Goal: Information Seeking & Learning: Find specific fact

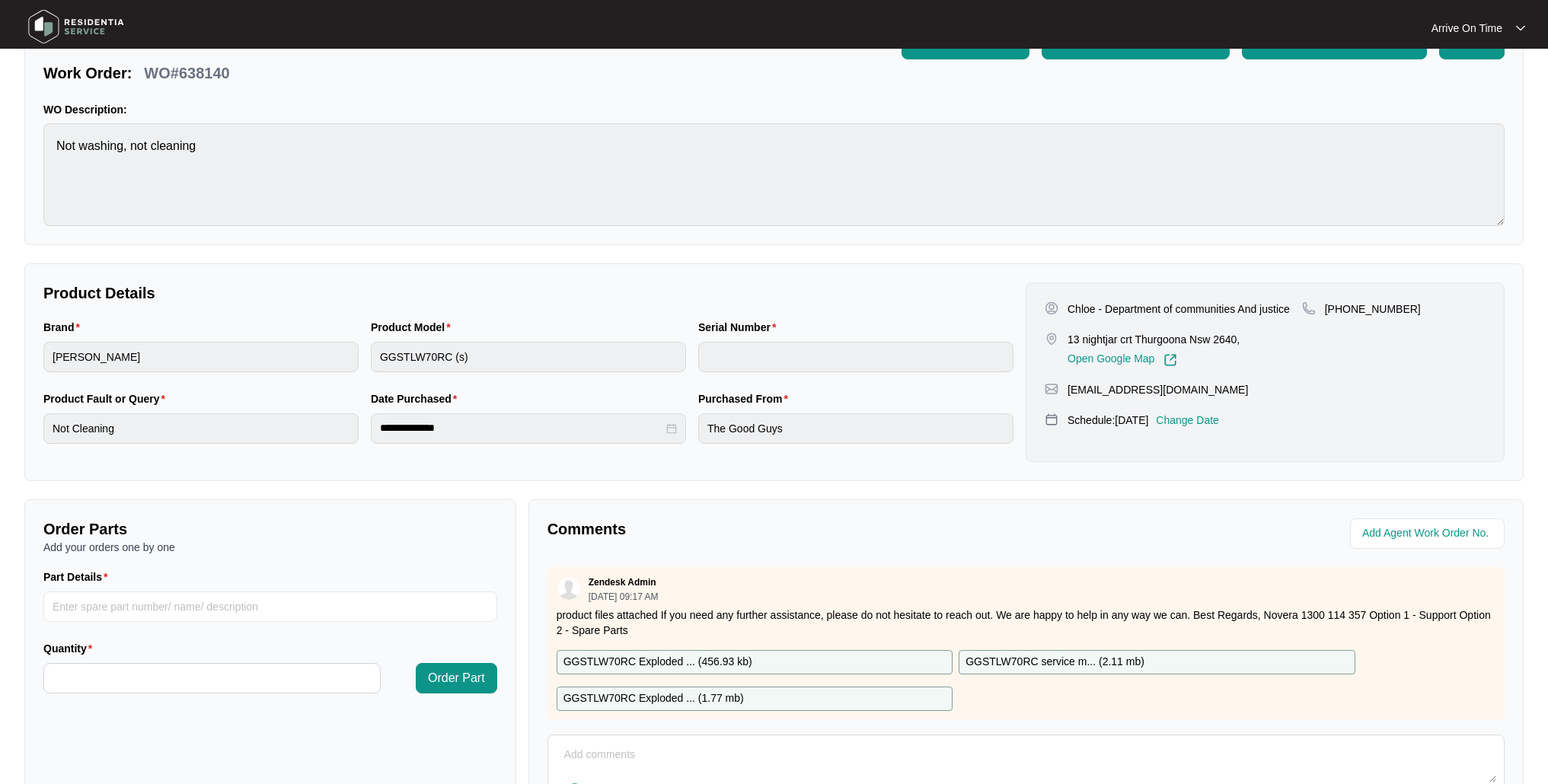
scroll to position [100, 0]
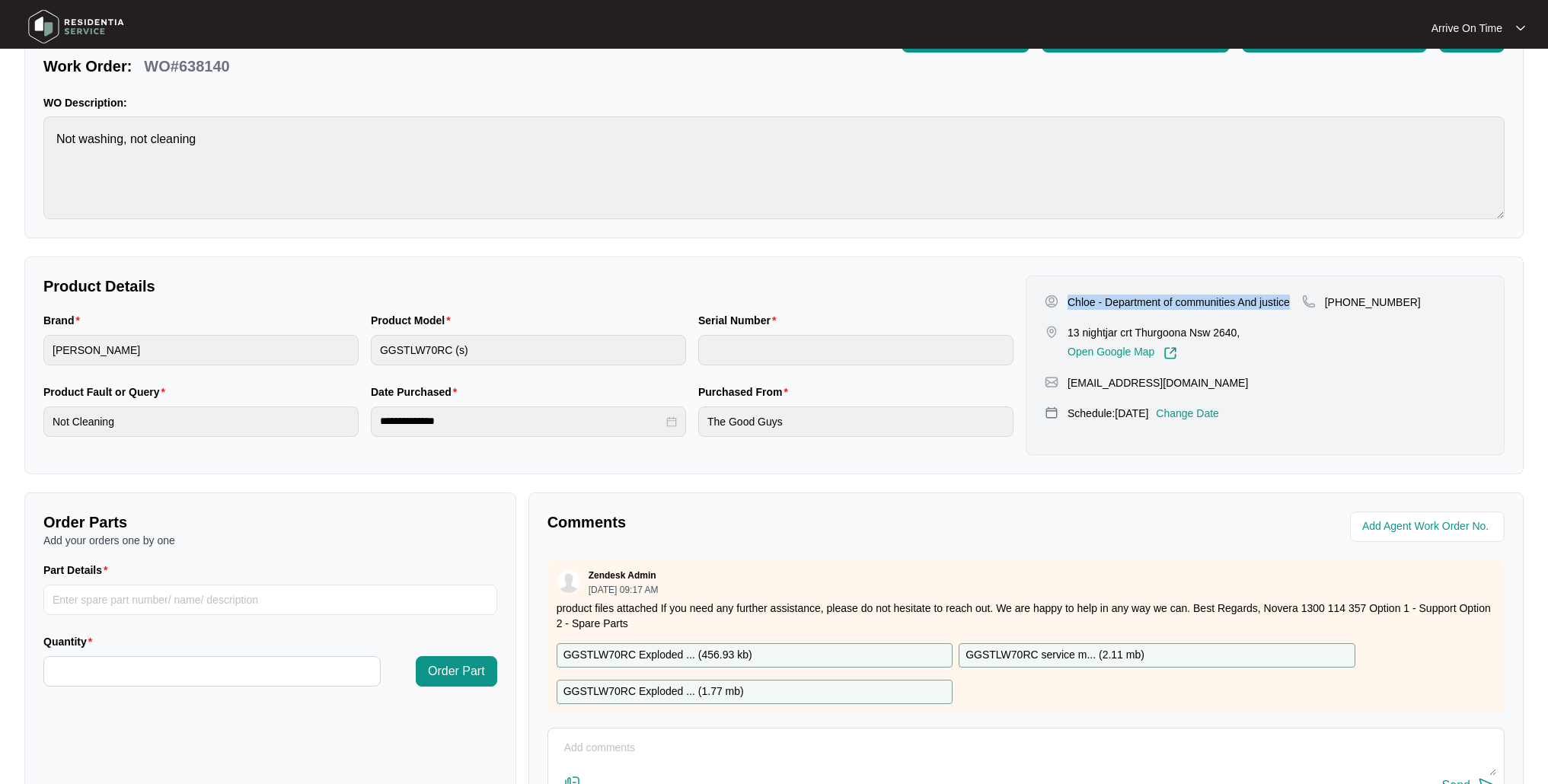
drag, startPoint x: 1068, startPoint y: 303, endPoint x: 1296, endPoint y: 306, distance: 228.0
click at [1296, 306] on div "Chloe - Department of communities And justice" at bounding box center [1173, 302] width 258 height 15
copy p "Chloe - Department of communities And justice"
drag, startPoint x: 1407, startPoint y: 303, endPoint x: 1343, endPoint y: 301, distance: 64.0
click at [1343, 301] on div "[PHONE_NUMBER]" at bounding box center [1393, 302] width 183 height 15
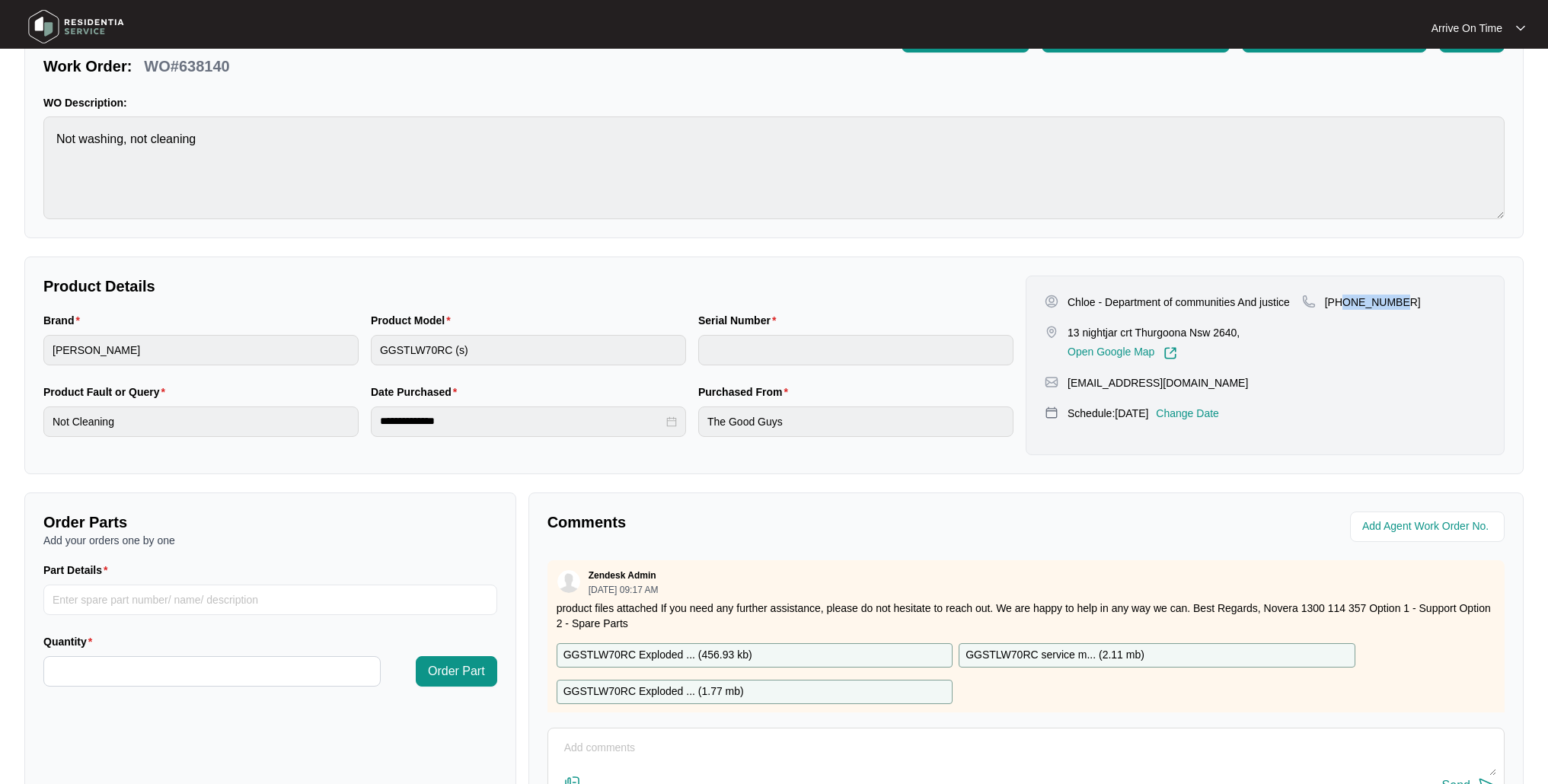
copy p "475072410"
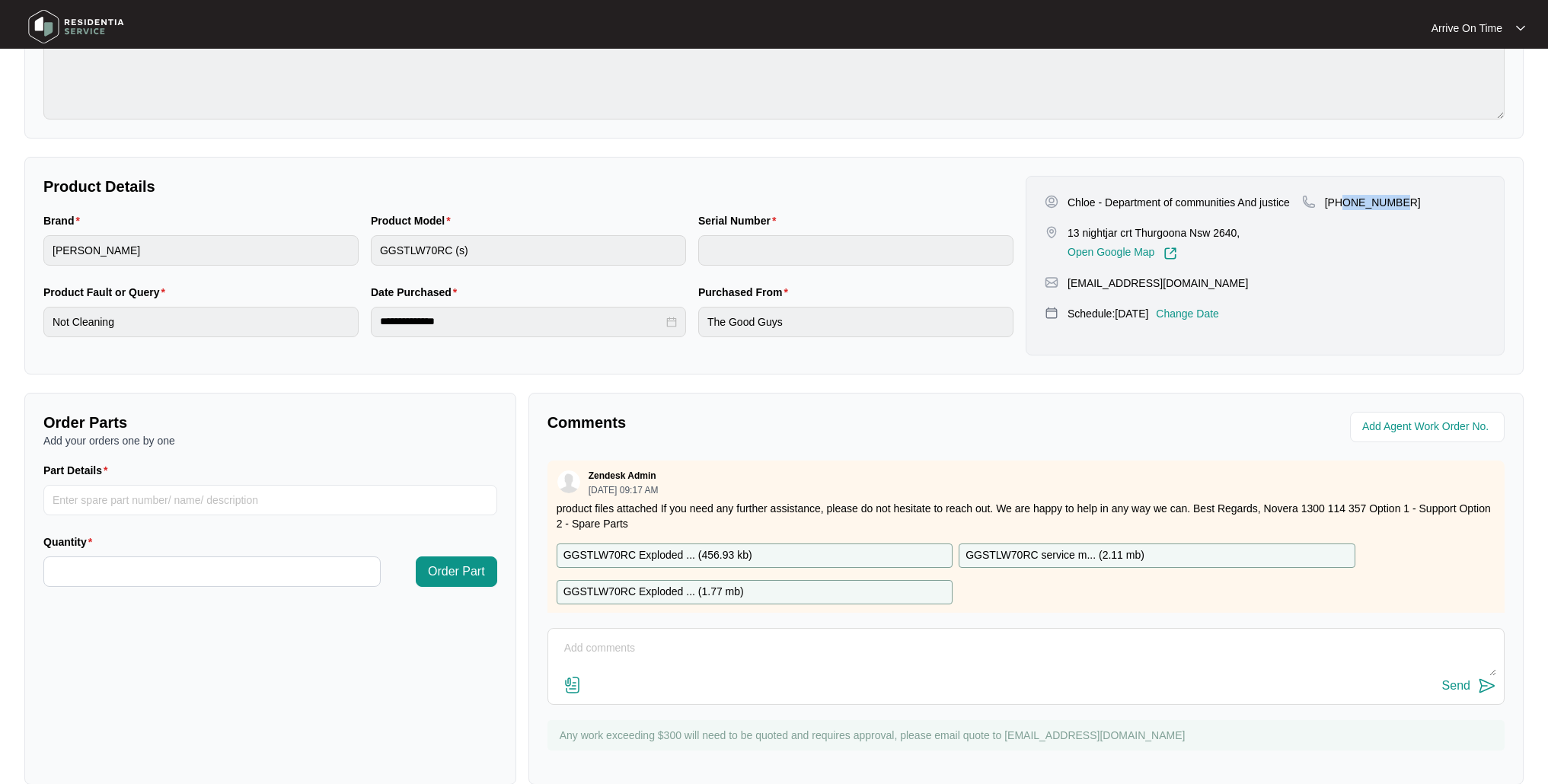
scroll to position [224, 0]
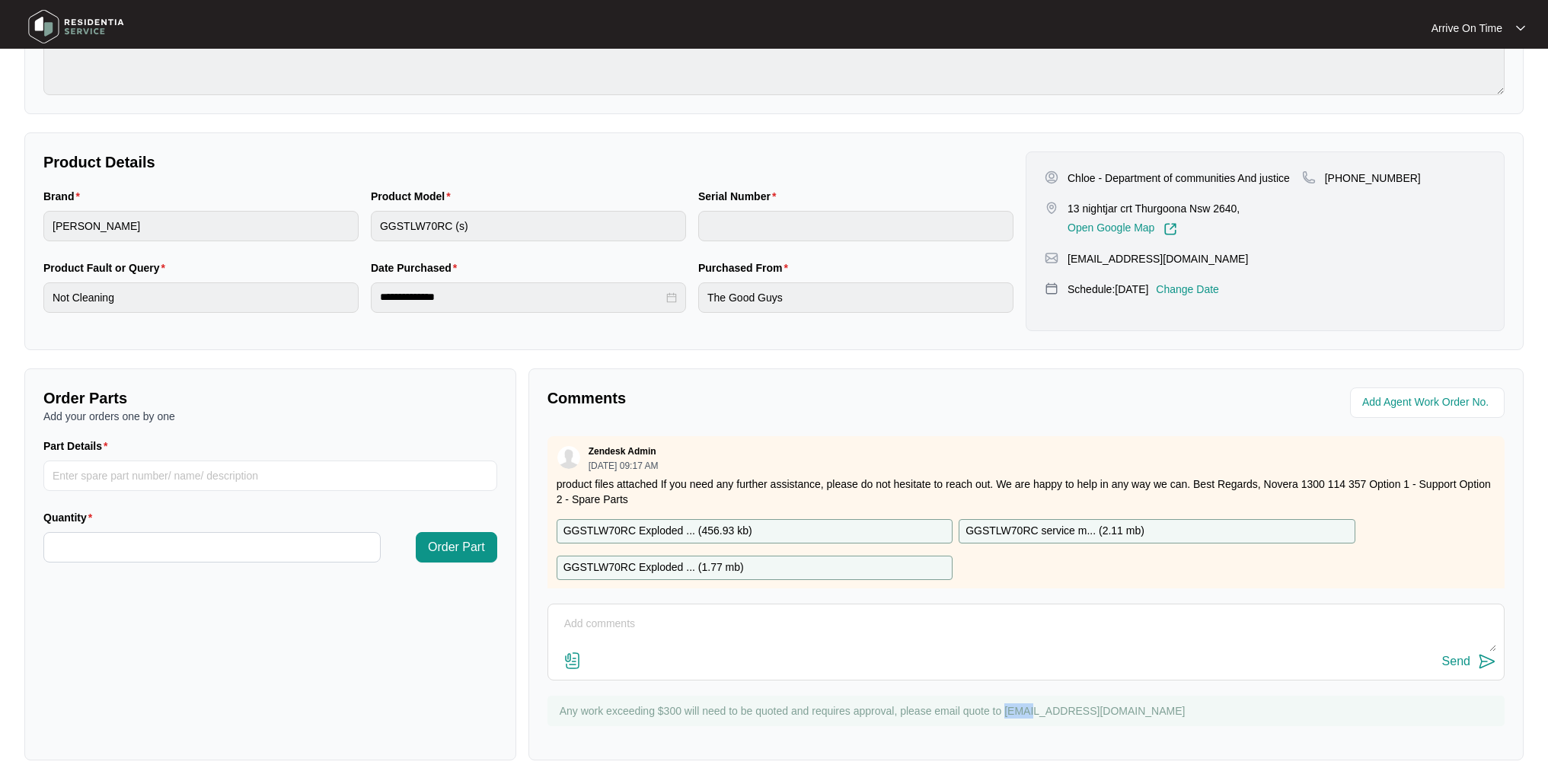
drag, startPoint x: 1185, startPoint y: 714, endPoint x: 1005, endPoint y: 711, distance: 180.0
click at [1005, 711] on p "Any work exceeding $300 will need to be quoted and requires approval, please em…" at bounding box center [1028, 711] width 938 height 15
drag, startPoint x: 1224, startPoint y: 710, endPoint x: 1001, endPoint y: 711, distance: 223.0
click at [1001, 711] on p "Any work exceeding $300 will need to be quoted and requires approval, please em…" at bounding box center [1028, 711] width 938 height 15
copy p "[EMAIL_ADDRESS][DOMAIN_NAME]"
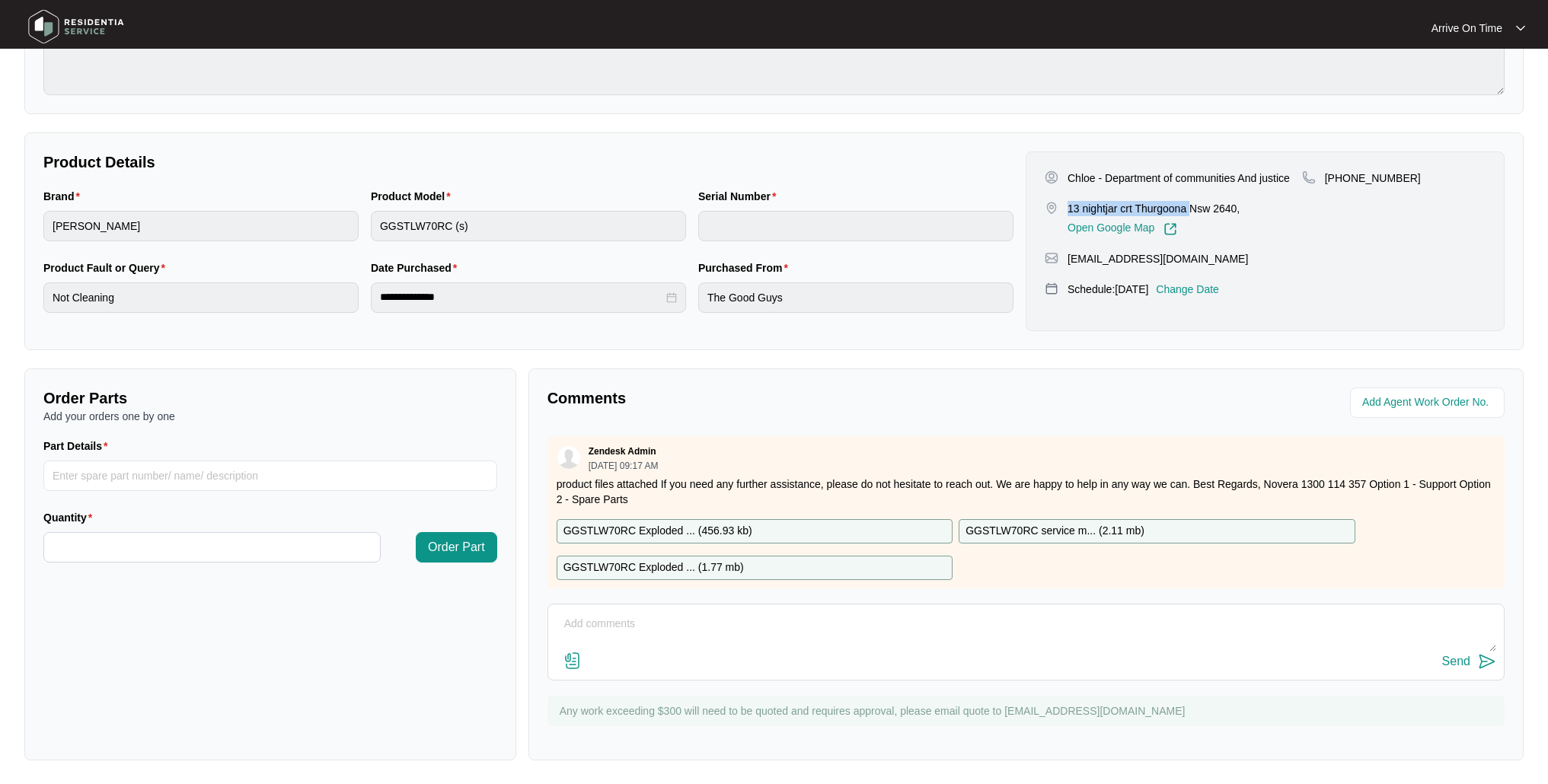
drag, startPoint x: 1068, startPoint y: 204, endPoint x: 1189, endPoint y: 211, distance: 121.2
click at [1189, 211] on p "13 nightjar crt Thurgoona Nsw 2640," at bounding box center [1153, 208] width 172 height 15
copy p "13 nightjar crt Thurgoona"
click at [28, 281] on div "**********" at bounding box center [774, 241] width 1499 height 218
drag, startPoint x: 547, startPoint y: 707, endPoint x: 1239, endPoint y: 711, distance: 692.0
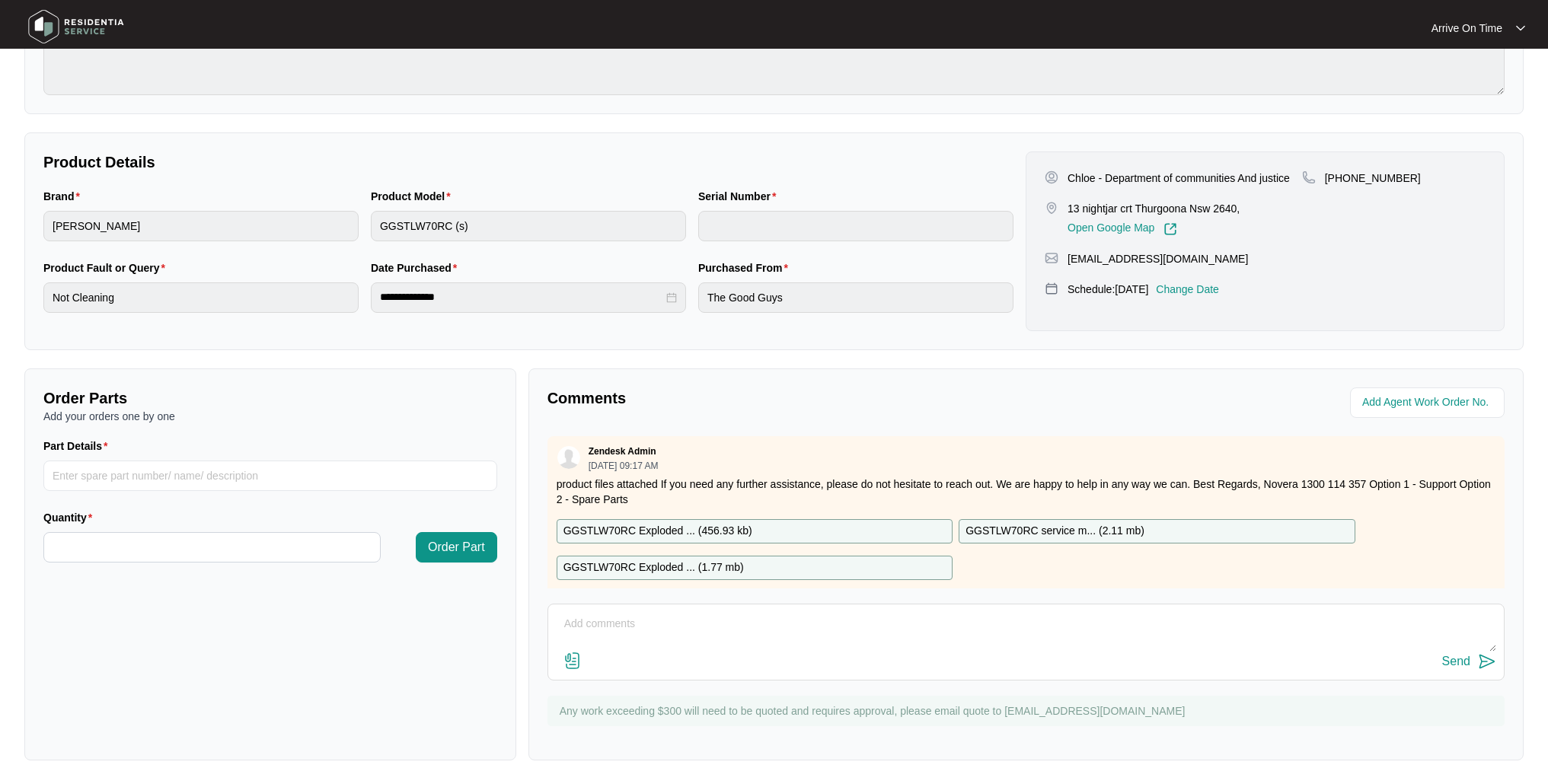
click at [1239, 711] on div "Any work exceeding $300 will need to be quoted and requires approval, please em…" at bounding box center [1026, 711] width 957 height 31
copy p "Any work exceeding $300 will need to be quoted and requires approval, please em…"
